Goal: Navigation & Orientation: Find specific page/section

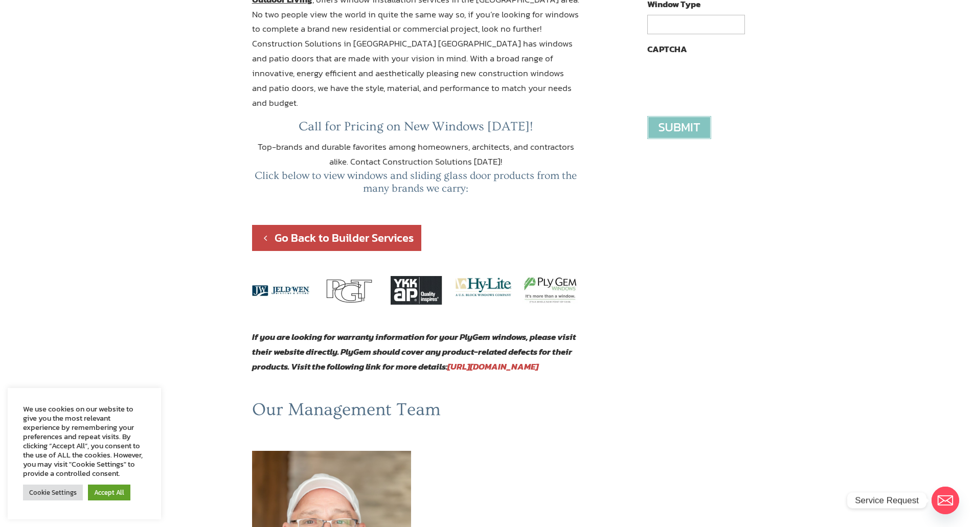
scroll to position [358, 0]
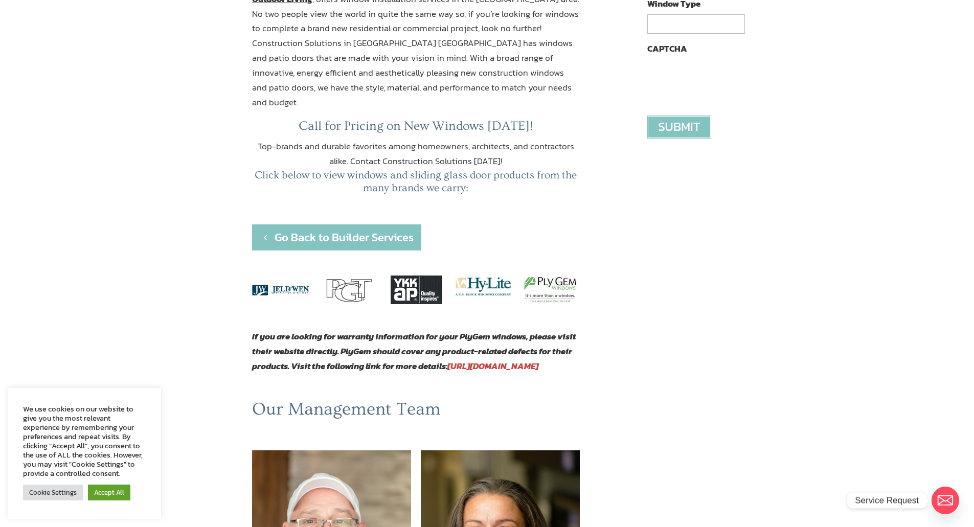
click at [348, 224] on link "Go Back to Builder Services" at bounding box center [336, 237] width 169 height 26
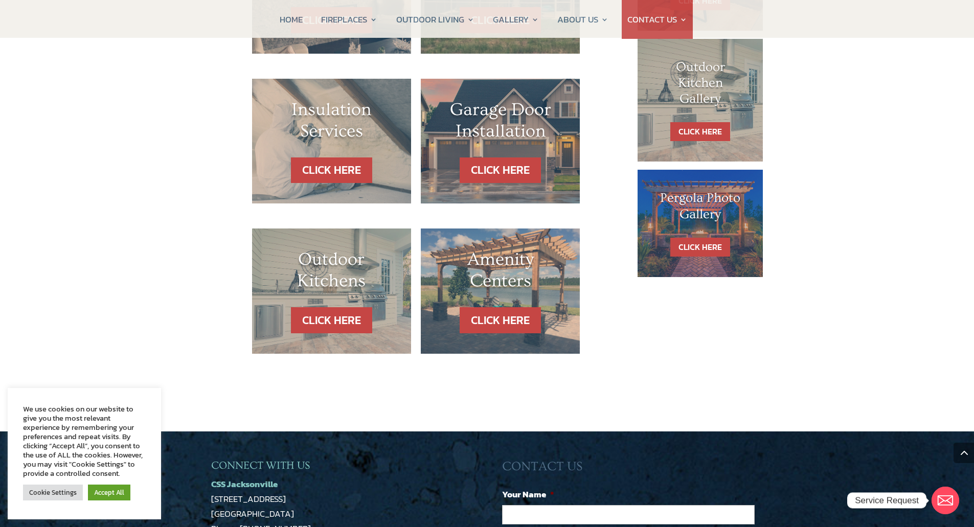
scroll to position [613, 0]
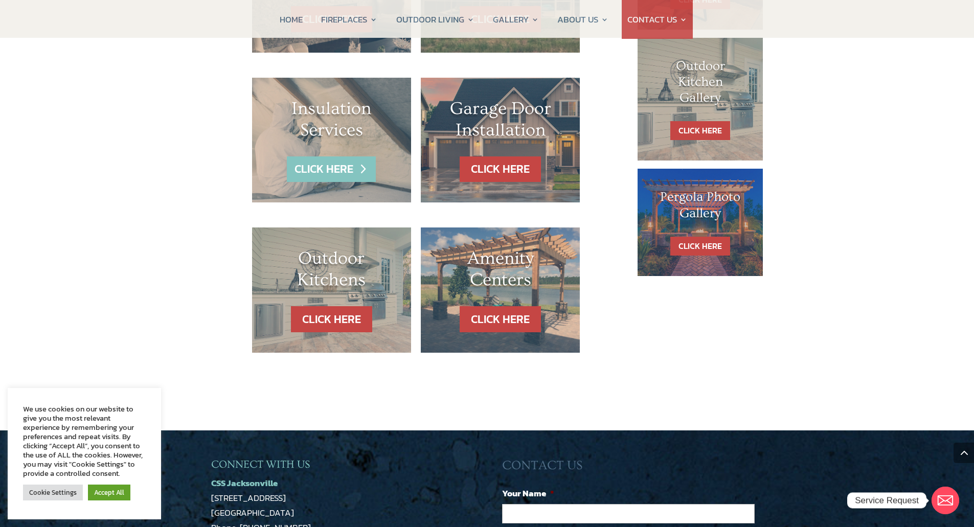
click at [335, 169] on link "CLICK HERE" at bounding box center [331, 169] width 89 height 26
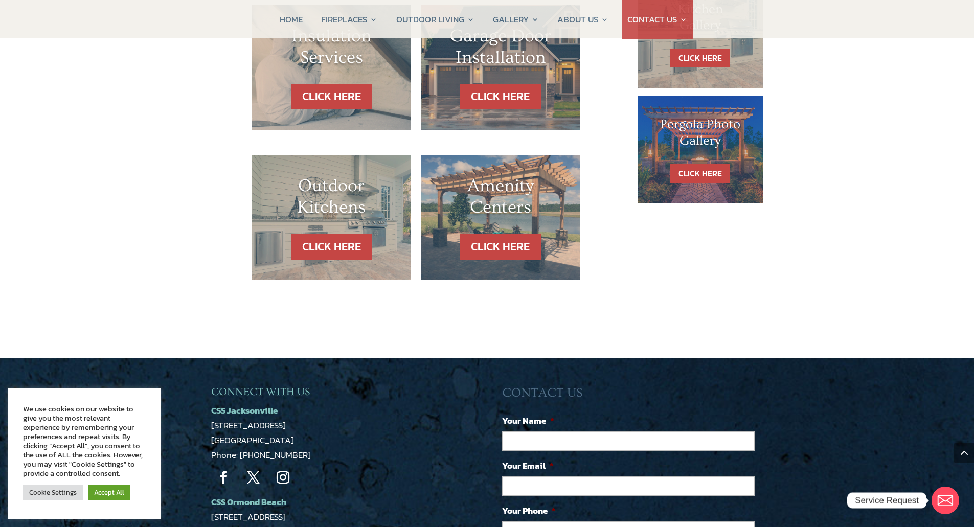
scroll to position [613, 0]
